Goal: Obtain resource: Download file/media

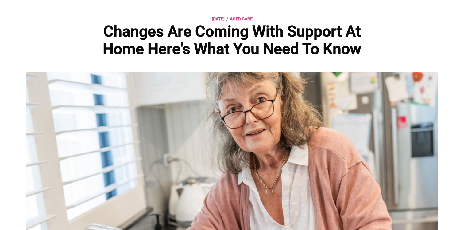
scroll to position [33, 0]
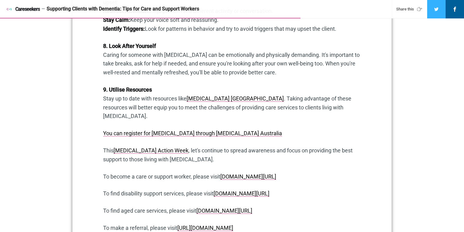
scroll to position [744, 0]
click at [215, 130] on link "You can register for [MEDICAL_DATA] through [MEDICAL_DATA] Australia" at bounding box center [192, 133] width 179 height 6
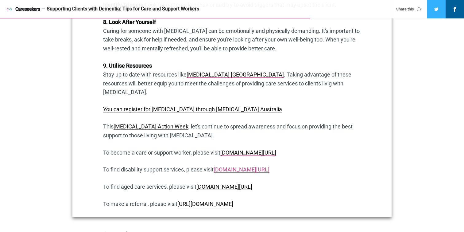
scroll to position [767, 0]
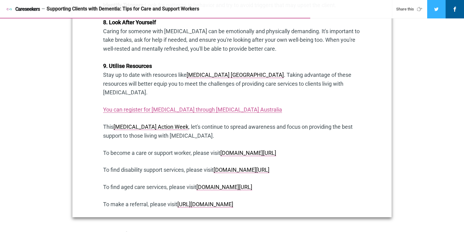
click at [199, 106] on link "You can register for [MEDICAL_DATA] through [MEDICAL_DATA] Australia" at bounding box center [192, 109] width 179 height 6
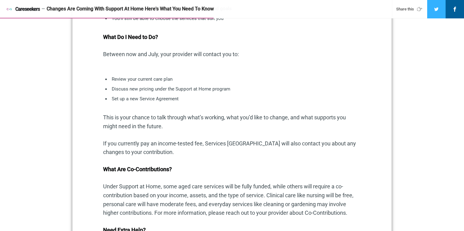
scroll to position [804, 0]
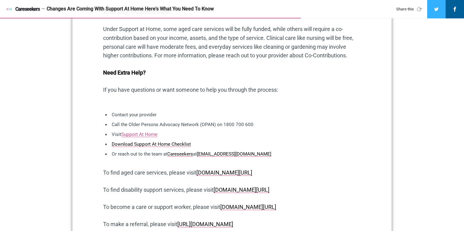
scroll to position [795, 0]
click at [142, 133] on link "Support At Home" at bounding box center [139, 134] width 36 height 6
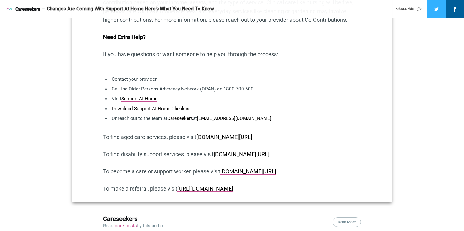
scroll to position [831, 0]
click at [166, 108] on link "Download Support At Home Checklist" at bounding box center [151, 109] width 79 height 6
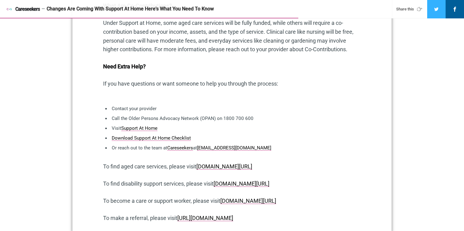
scroll to position [808, 0]
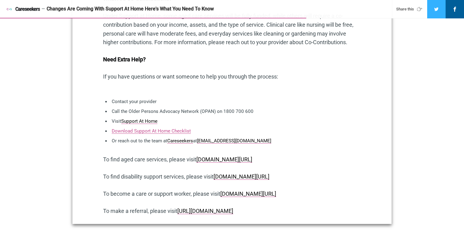
click at [150, 129] on link "Download Support At Home Checklist" at bounding box center [151, 131] width 79 height 6
